Goal: Transaction & Acquisition: Book appointment/travel/reservation

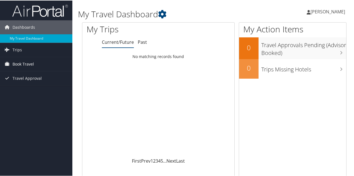
click at [18, 62] on span "Book Travel" at bounding box center [23, 64] width 21 height 14
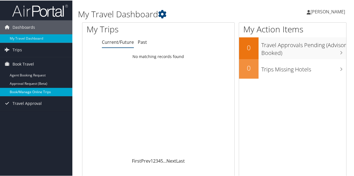
click at [34, 93] on link "Book/Manage Online Trips" at bounding box center [36, 91] width 72 height 8
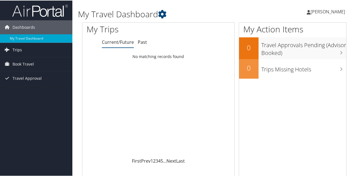
click at [23, 50] on link "Trips" at bounding box center [36, 49] width 72 height 14
click at [24, 86] on span "Book Travel" at bounding box center [23, 89] width 21 height 14
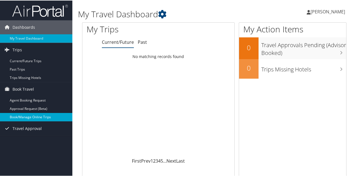
click at [36, 118] on link "Book/Manage Online Trips" at bounding box center [36, 116] width 72 height 8
